Goal: Transaction & Acquisition: Purchase product/service

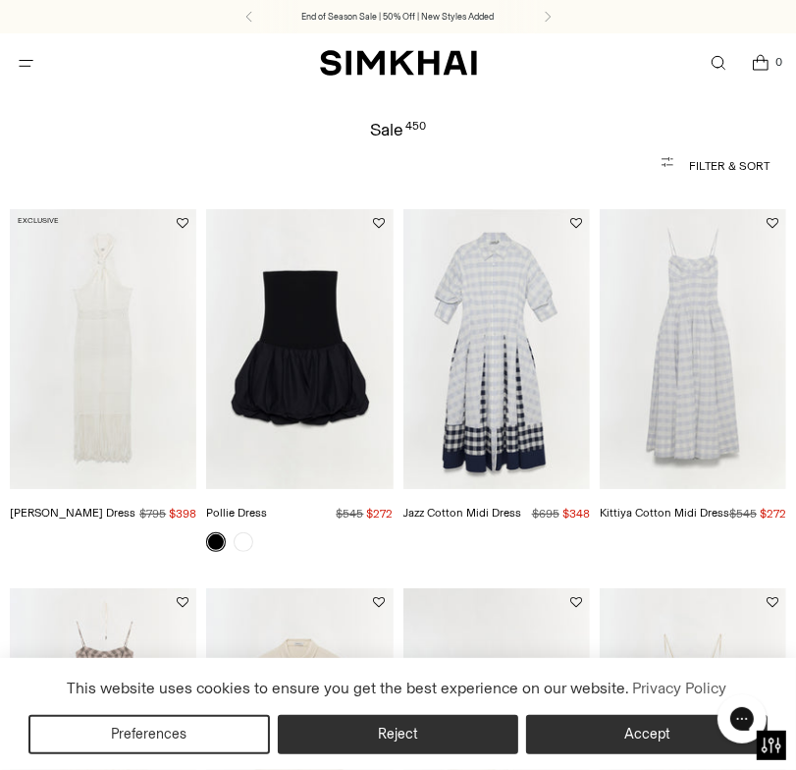
click at [663, 178] on icon "button" at bounding box center [672, 166] width 24 height 24
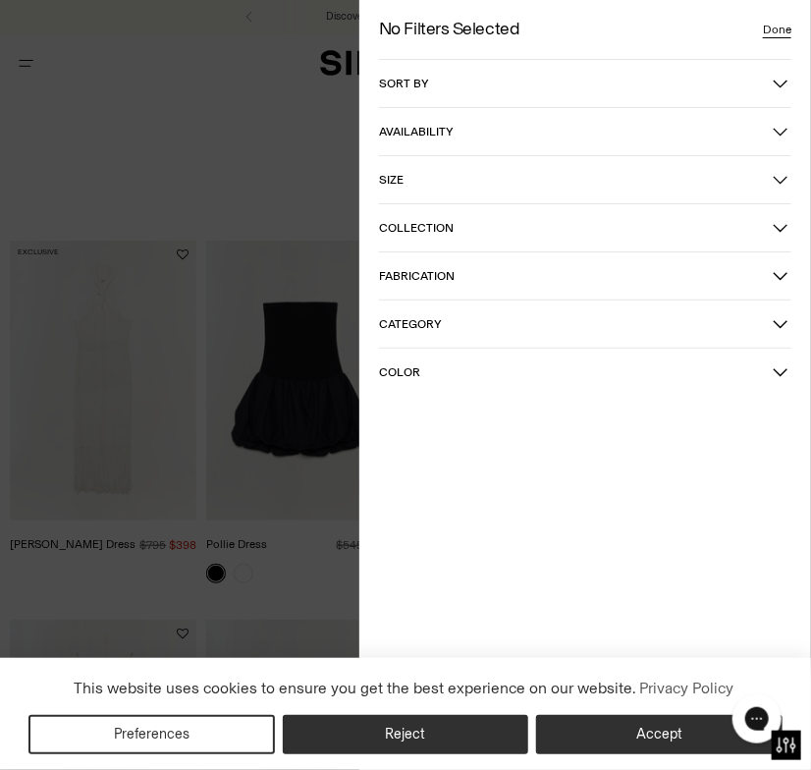
click at [672, 80] on span "Sort by" at bounding box center [576, 84] width 394 height 14
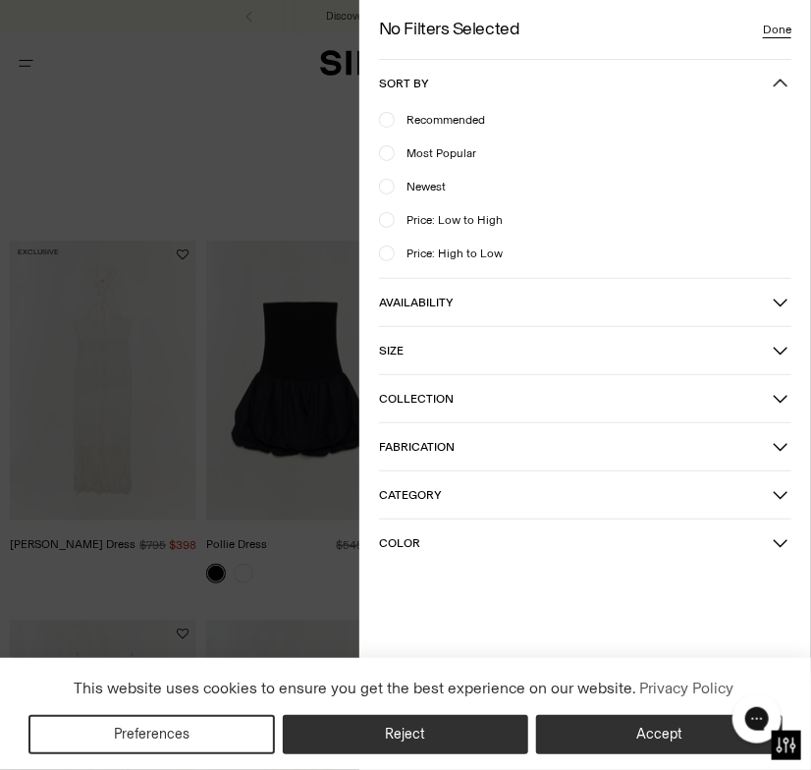
click at [672, 80] on span "Sort by" at bounding box center [576, 84] width 394 height 14
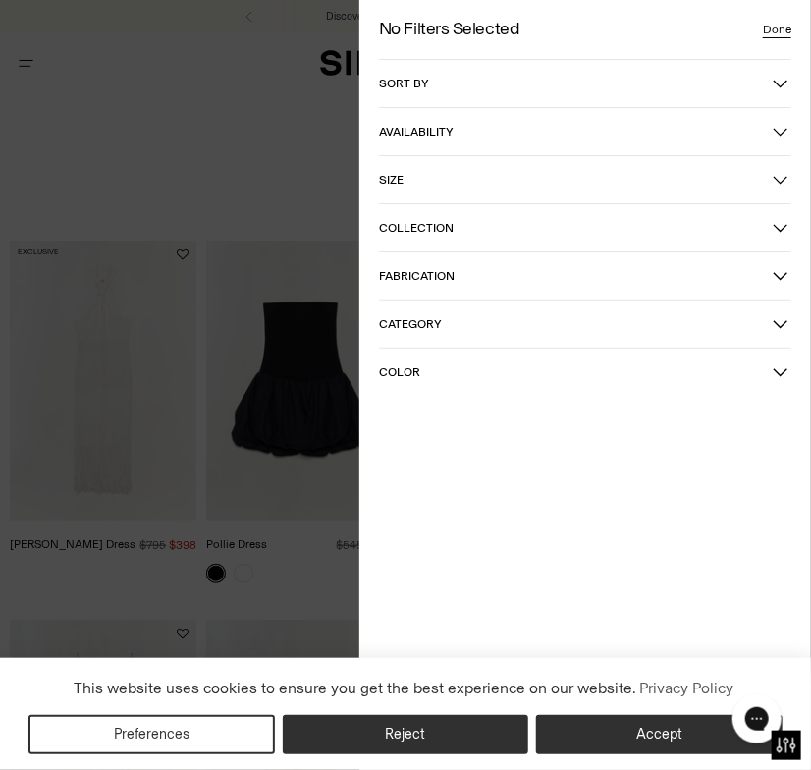
click at [606, 324] on span "Category" at bounding box center [576, 324] width 394 height 14
click at [397, 422] on span "Dresses" at bounding box center [422, 427] width 54 height 18
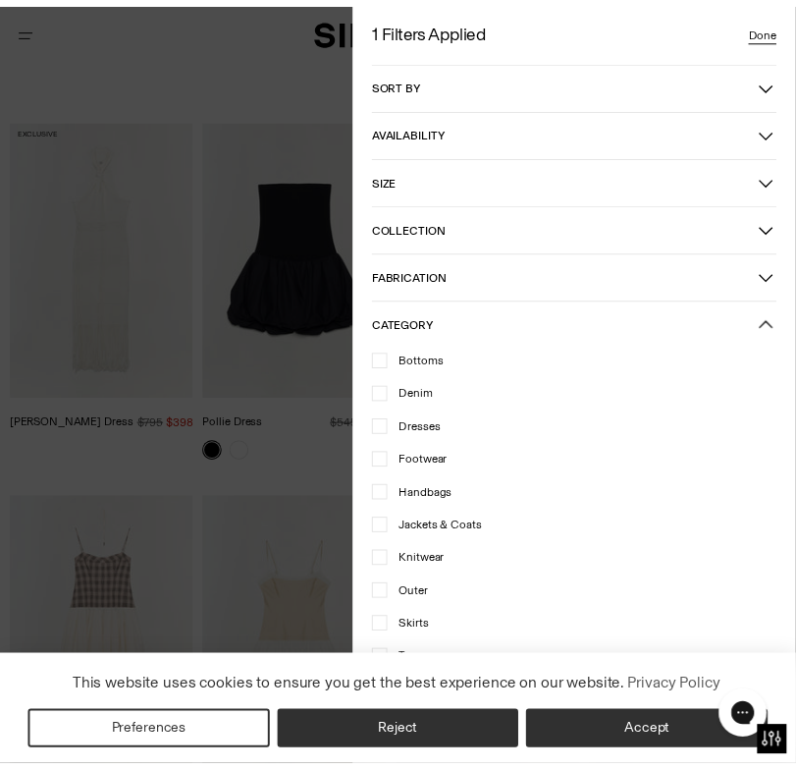
scroll to position [139, 0]
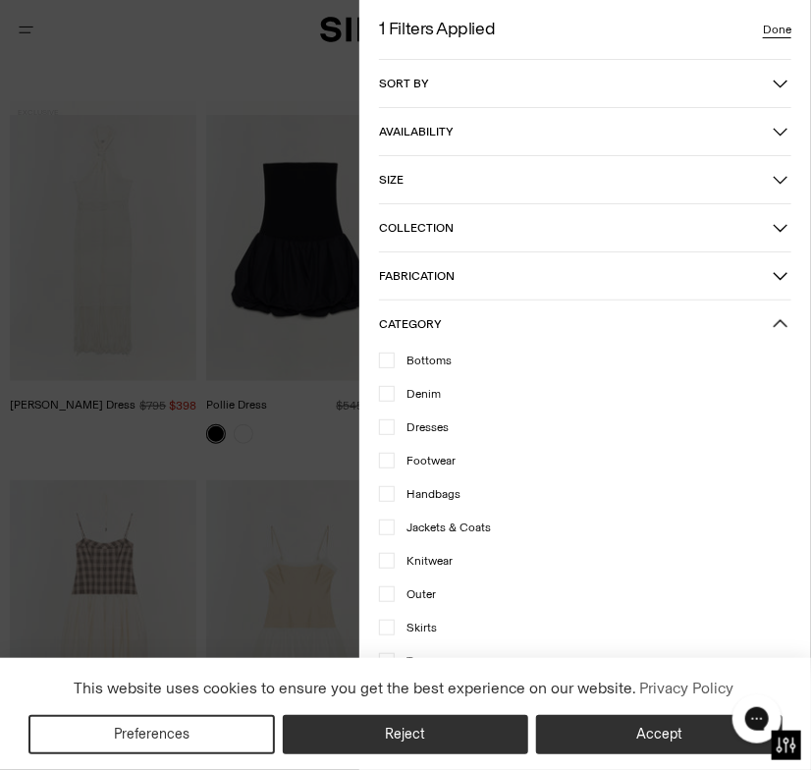
click at [781, 26] on button "Done" at bounding box center [777, 30] width 44 height 20
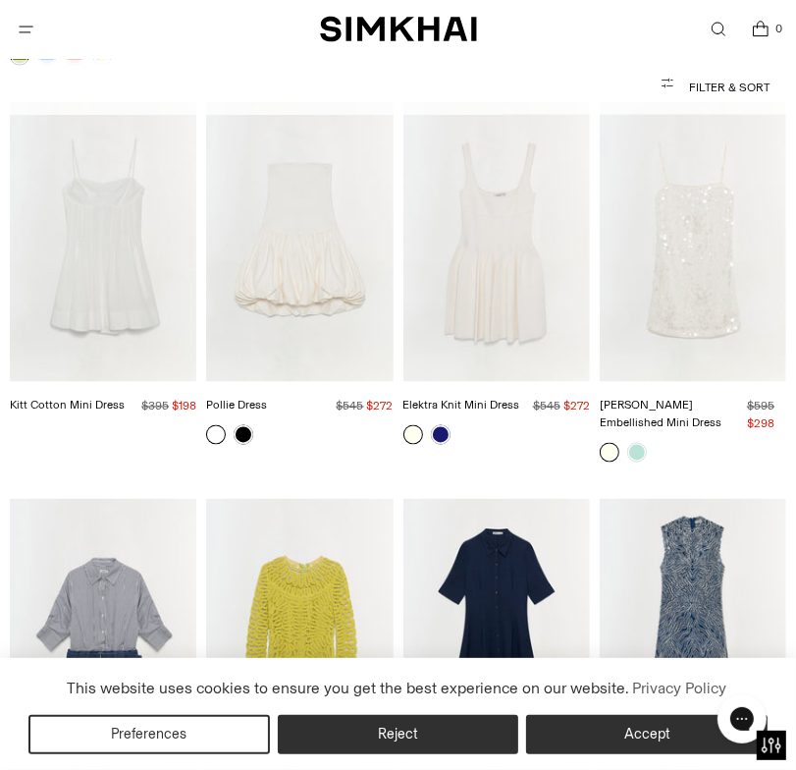
scroll to position [1679, 0]
